Goal: Information Seeking & Learning: Learn about a topic

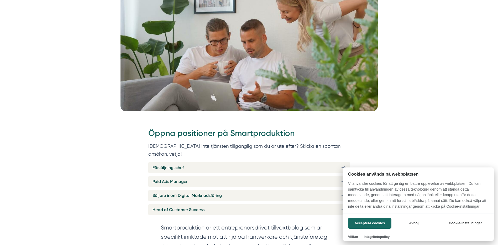
scroll to position [131, 0]
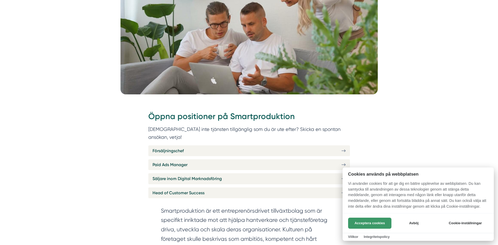
click at [364, 222] on button "Acceptera cookies" at bounding box center [369, 222] width 43 height 11
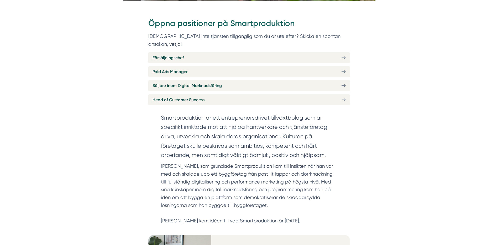
scroll to position [236, 0]
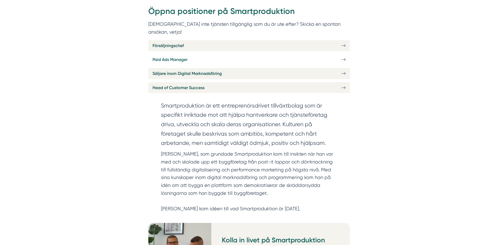
click at [172, 56] on span "Paid Ads Manager" at bounding box center [169, 59] width 35 height 7
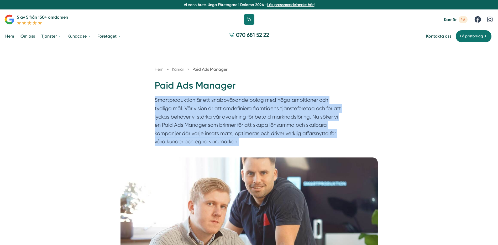
drag, startPoint x: 155, startPoint y: 99, endPoint x: 269, endPoint y: 151, distance: 125.6
click at [269, 151] on div "Hem » Karriär » Paid Ads Manager Paid Ads Manager Smartproduktion är ett snabbv…" at bounding box center [249, 101] width 498 height 112
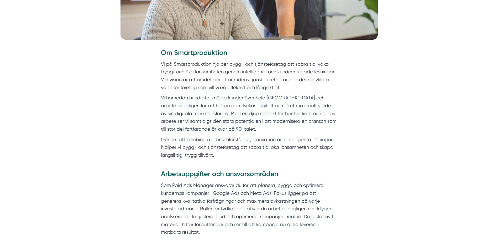
scroll to position [289, 0]
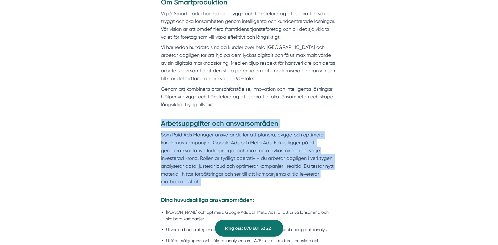
drag, startPoint x: 160, startPoint y: 131, endPoint x: 335, endPoint y: 178, distance: 181.1
click at [335, 178] on div "Arbetsuppgifter och ansvarsområden Som Paid Ads Manager ansvarar du för att pla…" at bounding box center [249, 227] width 202 height 216
click at [335, 178] on p "Som Paid Ads Manager ansvarar du för att planera, bygga och optimera kundernas …" at bounding box center [249, 162] width 176 height 62
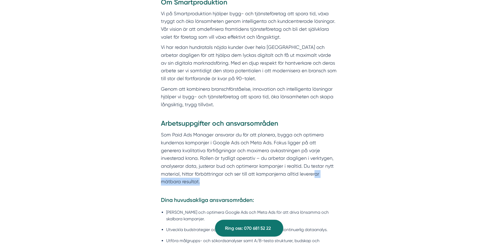
drag, startPoint x: 337, startPoint y: 177, endPoint x: 280, endPoint y: 173, distance: 56.8
click at [280, 173] on p "Som Paid Ads Manager ansvarar du för att planera, bygga och optimera kundernas …" at bounding box center [249, 162] width 176 height 62
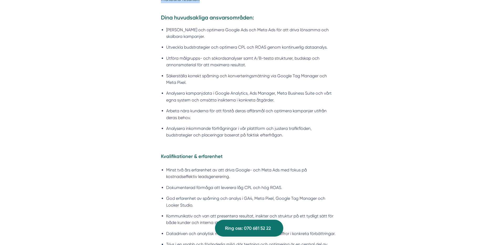
scroll to position [472, 0]
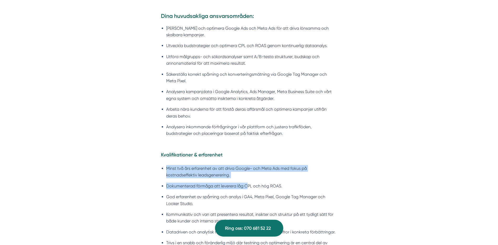
drag, startPoint x: 165, startPoint y: 161, endPoint x: 245, endPoint y: 173, distance: 81.0
click at [245, 173] on ul "Minst två års erfarenhet av att driva Google- och Meta Ads med fokus på kostnad…" at bounding box center [249, 209] width 176 height 97
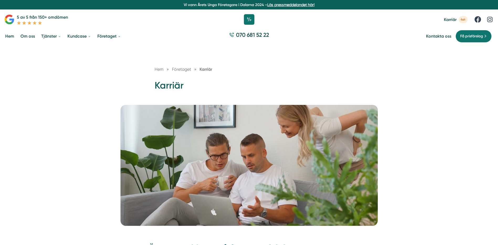
scroll to position [237, 0]
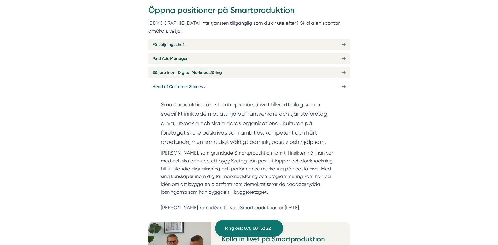
click at [180, 83] on span "Head of Customer Success" at bounding box center [178, 86] width 52 height 7
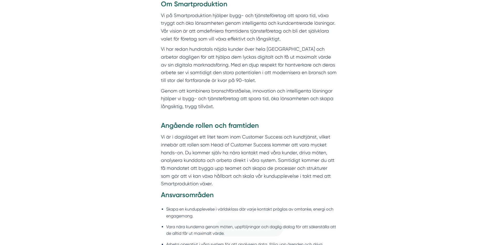
scroll to position [289, 0]
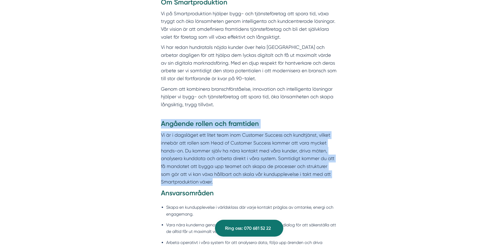
drag, startPoint x: 157, startPoint y: 124, endPoint x: 228, endPoint y: 181, distance: 91.0
click at [228, 181] on div "Angående rollen och framtiden Vi är i dagsläget ett litet team inom Customer Su…" at bounding box center [249, 247] width 202 height 257
click at [228, 180] on p "Vi är i dagsläget ett litet team inom Customer Success och kundtjänst, vilket i…" at bounding box center [249, 158] width 176 height 55
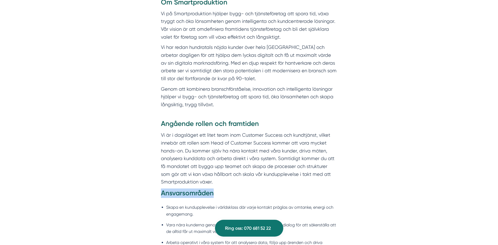
drag, startPoint x: 227, startPoint y: 183, endPoint x: 214, endPoint y: 190, distance: 14.7
click at [214, 190] on div "Angående rollen och framtiden Vi är i dagsläget ett litet team inom Customer Su…" at bounding box center [249, 243] width 176 height 249
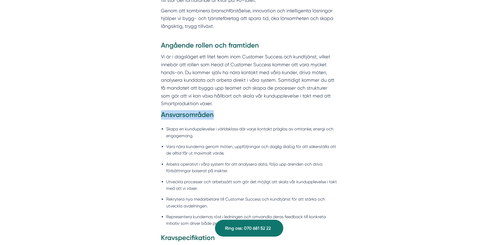
scroll to position [367, 0]
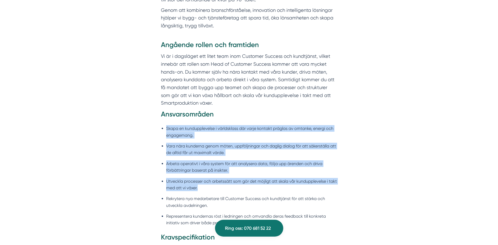
drag, startPoint x: 160, startPoint y: 124, endPoint x: 215, endPoint y: 184, distance: 81.2
click at [215, 184] on div "Angående rollen och framtiden Vi är i dagsläget ett litet team inom Customer Su…" at bounding box center [249, 168] width 202 height 257
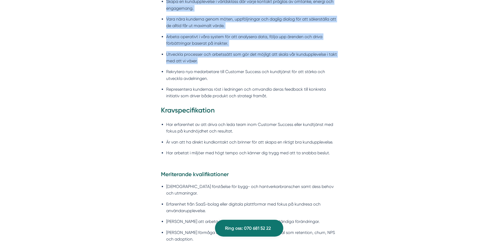
scroll to position [499, 0]
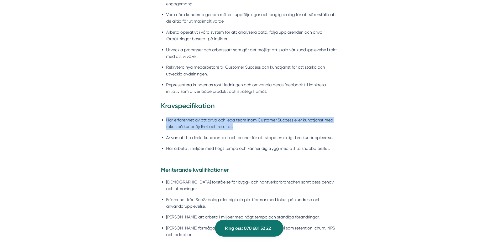
drag, startPoint x: 167, startPoint y: 120, endPoint x: 241, endPoint y: 126, distance: 74.0
click at [241, 126] on li "Har erfarenhet av att driva och leda team inom Customer Success eller kundtjäns…" at bounding box center [251, 123] width 171 height 13
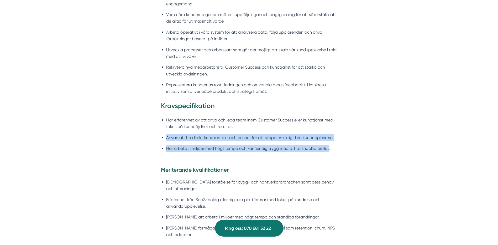
drag, startPoint x: 241, startPoint y: 126, endPoint x: 324, endPoint y: 162, distance: 90.6
click at [324, 162] on div "Angående rollen och framtiden Vi är i dagsläget ett litet team inom Customer Su…" at bounding box center [249, 37] width 202 height 257
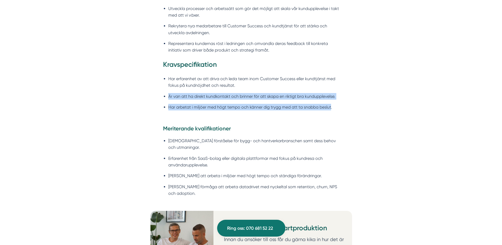
scroll to position [551, 0]
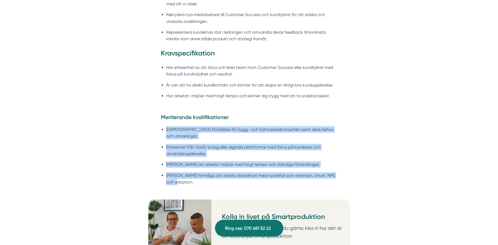
drag, startPoint x: 165, startPoint y: 127, endPoint x: 231, endPoint y: 172, distance: 80.1
click at [231, 172] on ul "God förståelse för bygg- och hantverkarbranschen samt dess behov och utmaningar…" at bounding box center [249, 157] width 176 height 69
drag, startPoint x: 231, startPoint y: 172, endPoint x: 226, endPoint y: 176, distance: 5.8
click at [226, 176] on li "Stark förmåga att arbeta datadrivet med nyckeltal som retention, churn, NPS och…" at bounding box center [251, 178] width 171 height 13
drag, startPoint x: 223, startPoint y: 175, endPoint x: 164, endPoint y: 125, distance: 77.8
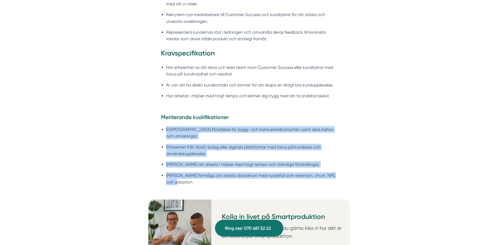
click at [164, 125] on ul "God förståelse för bygg- och hantverkarbranschen samt dess behov och utmaningar…" at bounding box center [249, 157] width 176 height 69
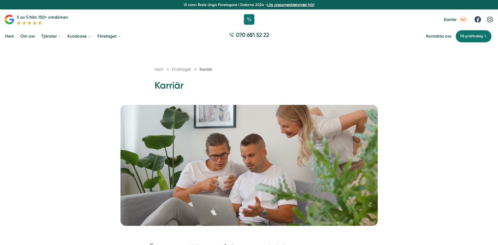
scroll to position [238, 0]
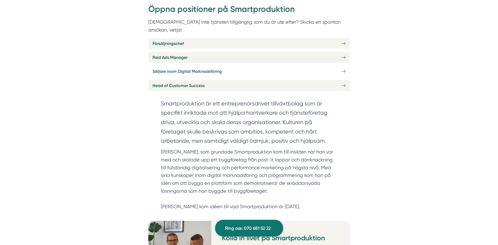
click at [178, 68] on span "Säljare inom Digital Marknadsföring" at bounding box center [186, 71] width 69 height 7
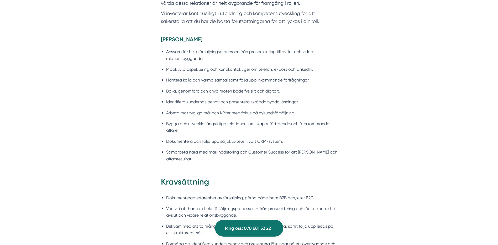
scroll to position [525, 0]
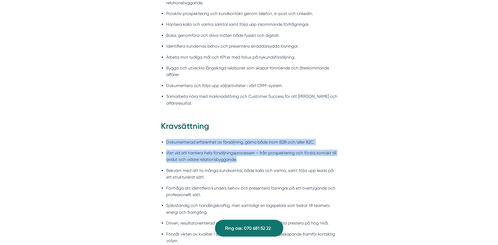
drag, startPoint x: 166, startPoint y: 133, endPoint x: 261, endPoint y: 152, distance: 96.7
click at [261, 152] on ul "Dokumenterad erfarenhet av försäljning, gärna både inom B2B och/eller B2C. Van …" at bounding box center [249, 203] width 176 height 136
click at [256, 152] on li "Van vid att hantera hela försäljningsprocessen – från prospektering och första …" at bounding box center [251, 155] width 171 height 13
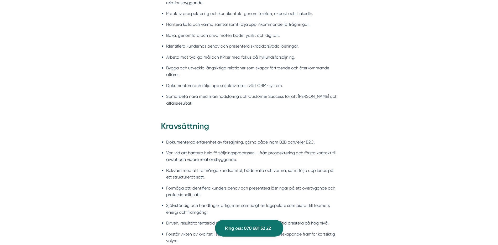
drag, startPoint x: 214, startPoint y: 149, endPoint x: 189, endPoint y: 165, distance: 28.9
click at [246, 149] on li "Van vid att hantera hela försäljningsprocessen – från prospektering och första …" at bounding box center [251, 155] width 171 height 13
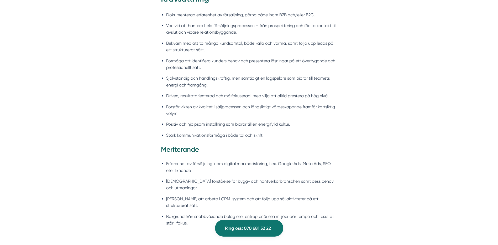
scroll to position [656, 0]
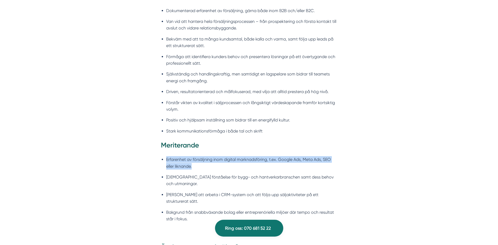
drag, startPoint x: 165, startPoint y: 150, endPoint x: 209, endPoint y: 159, distance: 44.4
click at [209, 159] on ul "Erfarenhet av försäljning inom digital marknadsföring, t.ex. Google Ads, Meta A…" at bounding box center [249, 190] width 176 height 76
click at [209, 159] on li "Erfarenhet av försäljning inom digital marknadsföring, t.ex. Google Ads, Meta A…" at bounding box center [251, 162] width 171 height 13
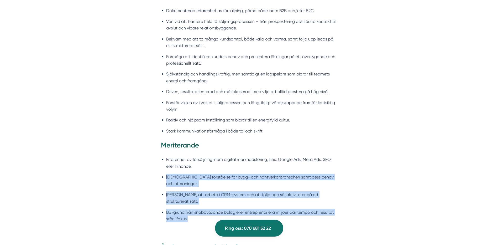
drag, startPoint x: 199, startPoint y: 157, endPoint x: 218, endPoint y: 194, distance: 41.4
click at [218, 194] on ul "Erfarenhet av försäljning inom digital marknadsföring, t.ex. Google Ads, Meta A…" at bounding box center [249, 190] width 176 height 76
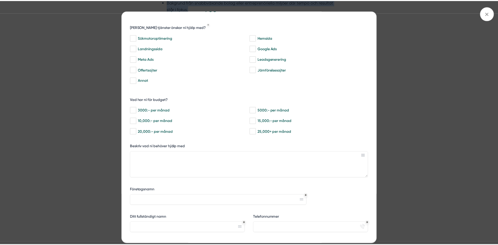
scroll to position [26, 0]
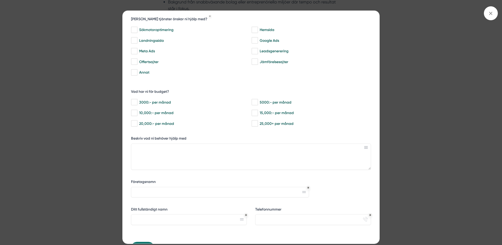
click at [73, 115] on div "bbc9b822-b2c6-488a-ab3e-9a2d59e49c7c Behöver du hjälp med trygg tillväxt? [PERS…" at bounding box center [251, 122] width 502 height 245
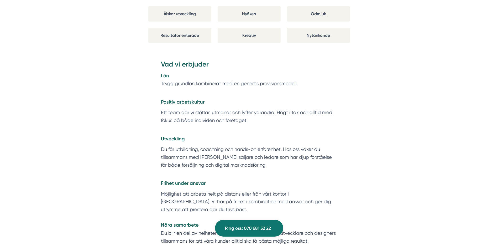
scroll to position [971, 0]
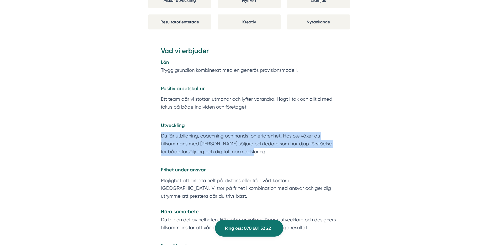
drag, startPoint x: 159, startPoint y: 113, endPoint x: 262, endPoint y: 133, distance: 104.9
click at [262, 133] on div "Vad vi erbjuder [PERSON_NAME] grundlön kombinerat med en generös provisionsmode…" at bounding box center [249, 162] width 202 height 232
click at [262, 133] on p "Du får utbildning, coachning och hands-on erfarenhet. Hos oss växer du tillsamm…" at bounding box center [249, 143] width 176 height 23
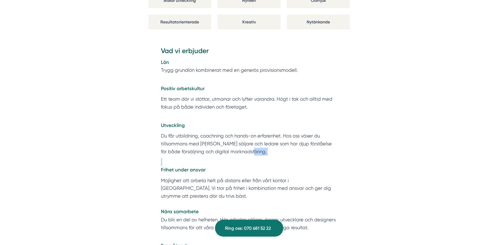
drag, startPoint x: 261, startPoint y: 131, endPoint x: 246, endPoint y: 138, distance: 17.1
click at [249, 136] on div "Vad vi erbjuder [PERSON_NAME] grundlön kombinerat med en generös provisionsmode…" at bounding box center [249, 157] width 176 height 222
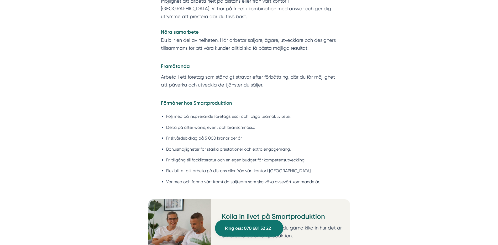
scroll to position [1155, 0]
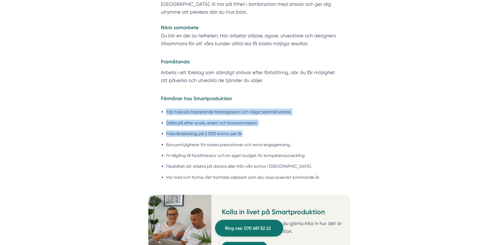
drag, startPoint x: 164, startPoint y: 90, endPoint x: 258, endPoint y: 108, distance: 95.6
click at [258, 108] on ul "Följ med på inspirerande företagsresor och roliga teamaktiviteter. Delta på aft…" at bounding box center [249, 146] width 176 height 82
drag, startPoint x: 258, startPoint y: 108, endPoint x: 222, endPoint y: 113, distance: 36.8
click at [222, 130] on li "Friskvårdsbidrag på 5 000 kronor per år." at bounding box center [251, 133] width 171 height 7
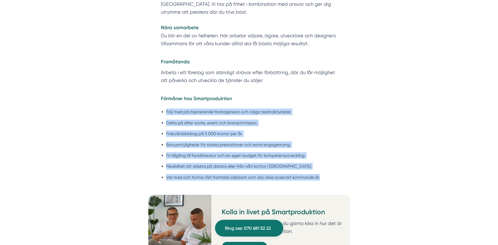
drag, startPoint x: 165, startPoint y: 89, endPoint x: 338, endPoint y: 156, distance: 184.6
click at [338, 156] on div "Förmåner hos Smartproduktion Följ med på inspirerande företagsresor och roliga …" at bounding box center [249, 144] width 202 height 100
click at [271, 174] on li "Var med och forma vårt framtida säljteam som ska växa avsevärt kommande år." at bounding box center [251, 177] width 171 height 7
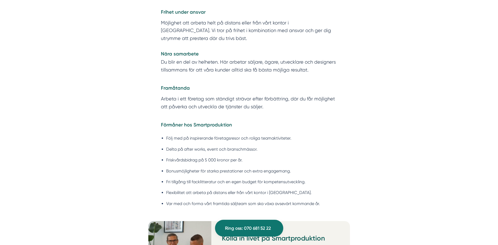
scroll to position [1102, 0]
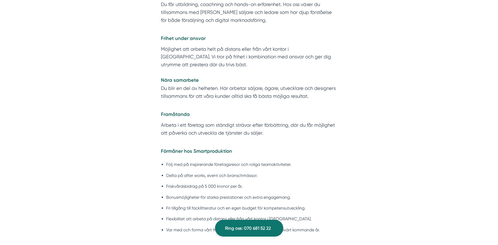
drag, startPoint x: 157, startPoint y: 65, endPoint x: 307, endPoint y: 74, distance: 149.9
click at [307, 74] on div "Vad vi erbjuder [PERSON_NAME] grundlön kombinerat med en generös provisionsmode…" at bounding box center [249, 31] width 202 height 232
drag, startPoint x: 307, startPoint y: 74, endPoint x: 265, endPoint y: 79, distance: 42.0
click at [307, 74] on p "Möjlighet att arbeta helt på distans eller från vårt kontor i [GEOGRAPHIC_DATA]…" at bounding box center [249, 72] width 176 height 55
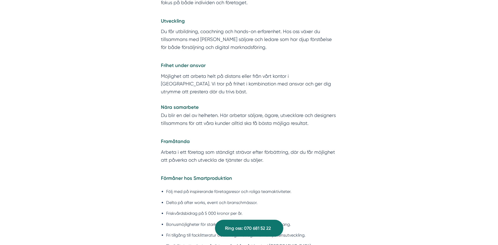
scroll to position [1050, 0]
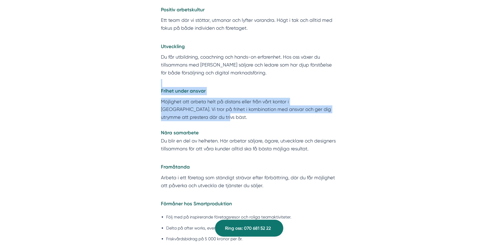
drag, startPoint x: 183, startPoint y: 93, endPoint x: 186, endPoint y: 62, distance: 30.9
click at [186, 62] on div "Vad vi erbjuder [PERSON_NAME] grundlön kombinerat med en generös provisionsmode…" at bounding box center [249, 78] width 176 height 222
drag, startPoint x: 186, startPoint y: 62, endPoint x: 163, endPoint y: 62, distance: 22.8
click at [163, 79] on p "Frihet under ansvar" at bounding box center [249, 87] width 176 height 16
